Goal: Use online tool/utility: Utilize a website feature to perform a specific function

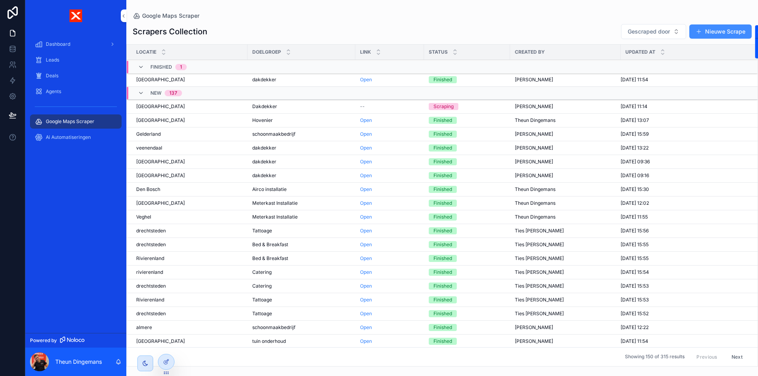
click at [716, 35] on button "Nieuwe Scrape" at bounding box center [720, 31] width 62 height 14
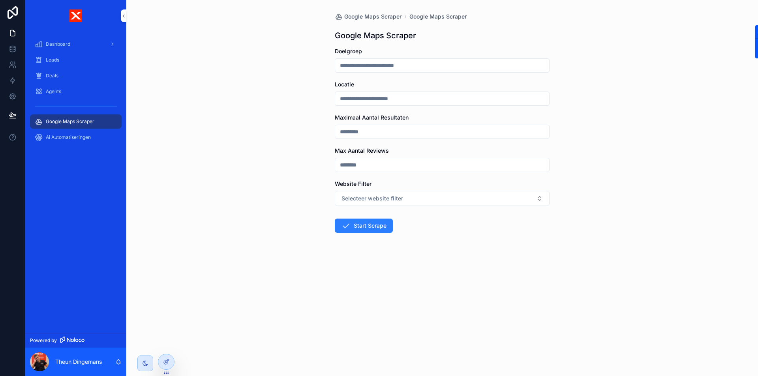
click at [434, 62] on input "scrollable content" at bounding box center [442, 65] width 214 height 11
click at [456, 68] on input "scrollable content" at bounding box center [442, 65] width 214 height 11
type input "********"
click at [402, 131] on input "scrollable content" at bounding box center [442, 131] width 214 height 11
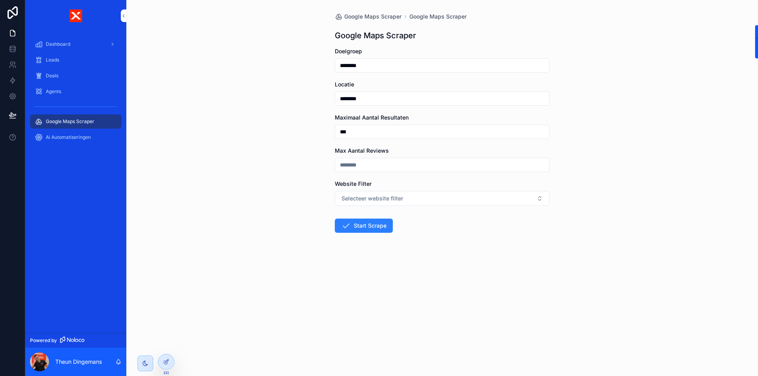
type input "***"
click at [414, 194] on button "Selecteer website filter" at bounding box center [442, 198] width 215 height 15
click at [404, 252] on div "Alles" at bounding box center [400, 253] width 11 height 7
click at [360, 231] on button "Start Scrape" at bounding box center [364, 226] width 58 height 14
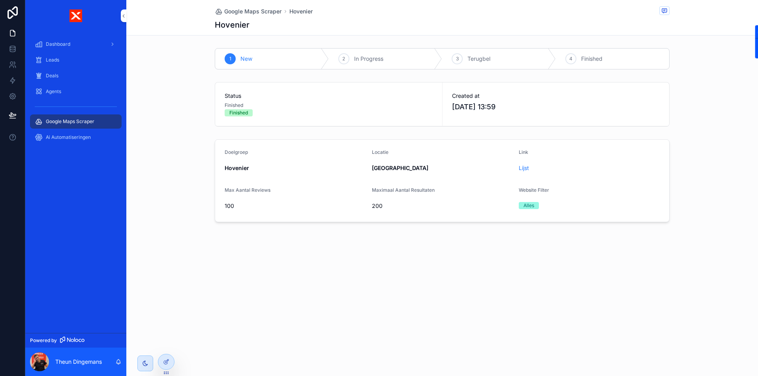
drag, startPoint x: 525, startPoint y: 170, endPoint x: 515, endPoint y: 155, distance: 18.0
click at [524, 170] on link "Lijst" at bounding box center [524, 168] width 10 height 7
